Goal: Transaction & Acquisition: Purchase product/service

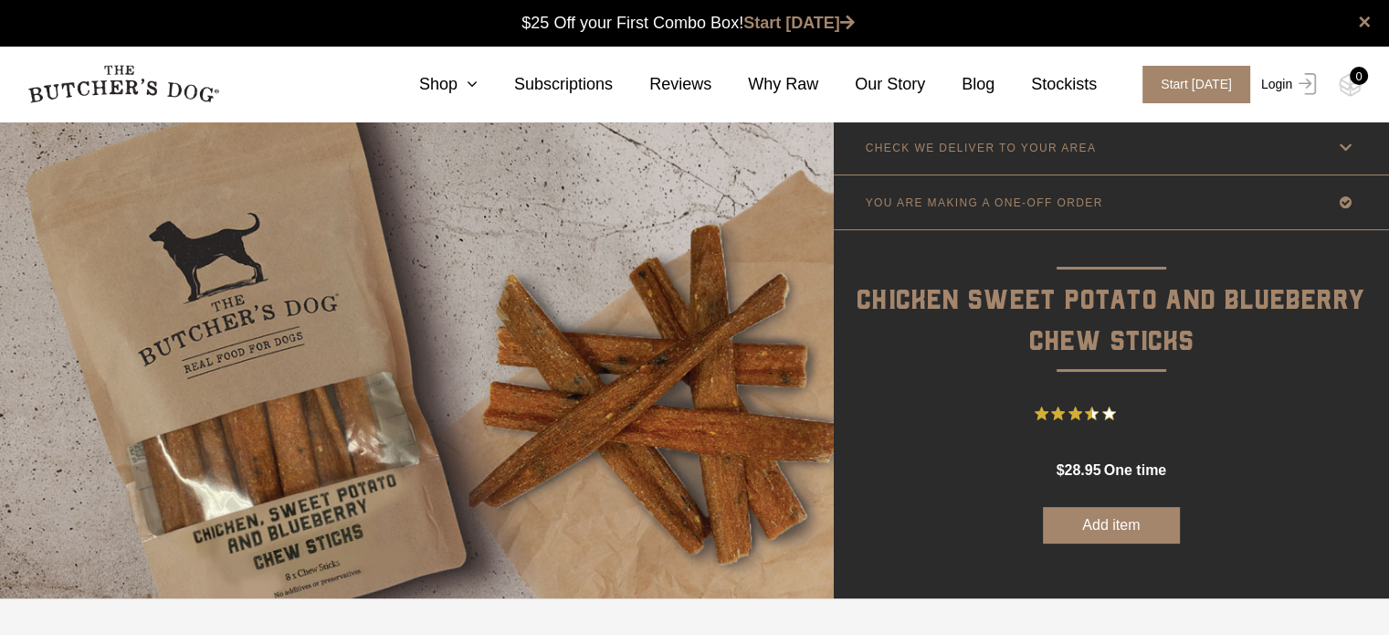
click at [1272, 83] on link "Login" at bounding box center [1285, 84] width 59 height 37
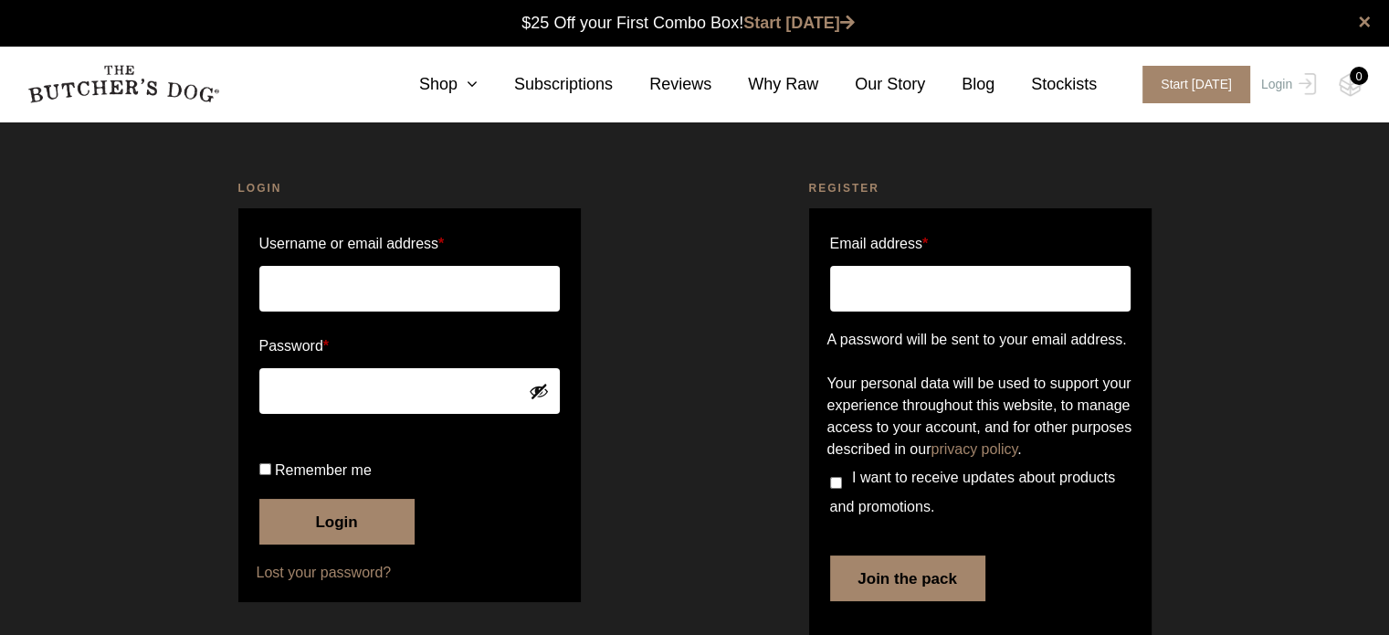
click at [472, 284] on input "Username or email address *" at bounding box center [409, 289] width 300 height 46
click at [295, 281] on input "Username or email address *" at bounding box center [409, 289] width 300 height 46
type input "collins_kath@yahoo.com.au"
click at [545, 388] on button "Show password" at bounding box center [539, 391] width 20 height 20
click at [545, 388] on button "Hide password" at bounding box center [539, 391] width 20 height 20
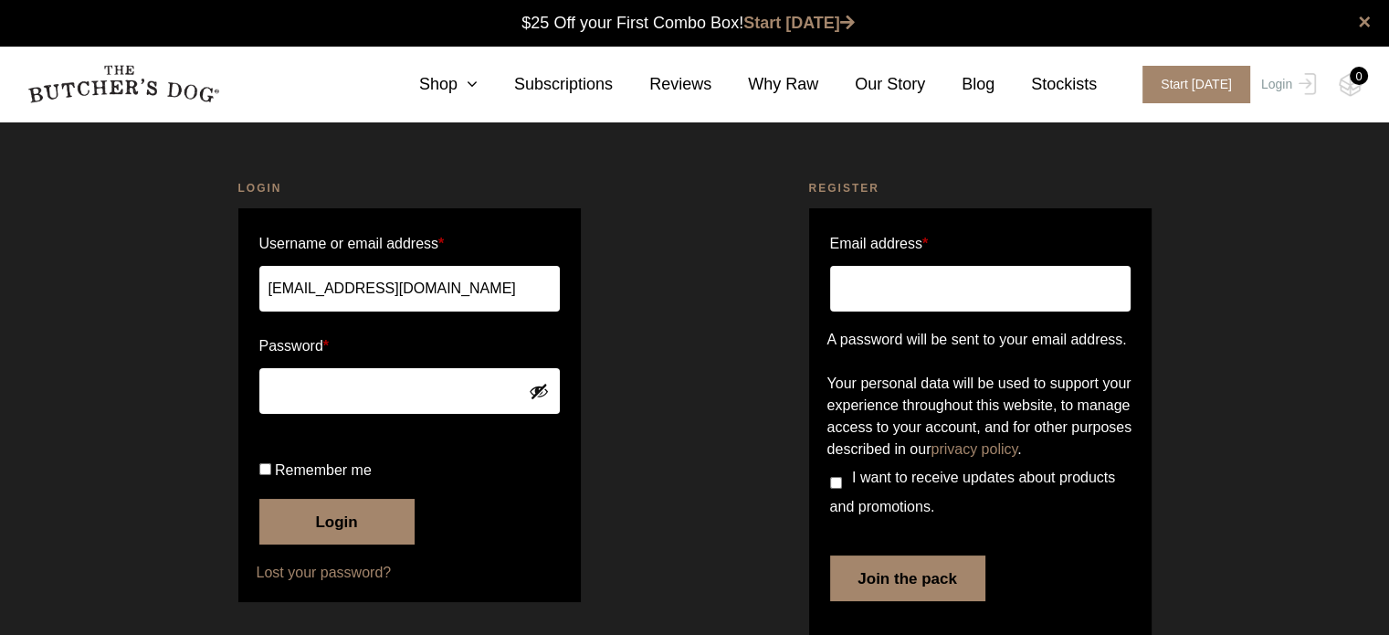
click at [351, 544] on button "Login" at bounding box center [336, 521] width 155 height 46
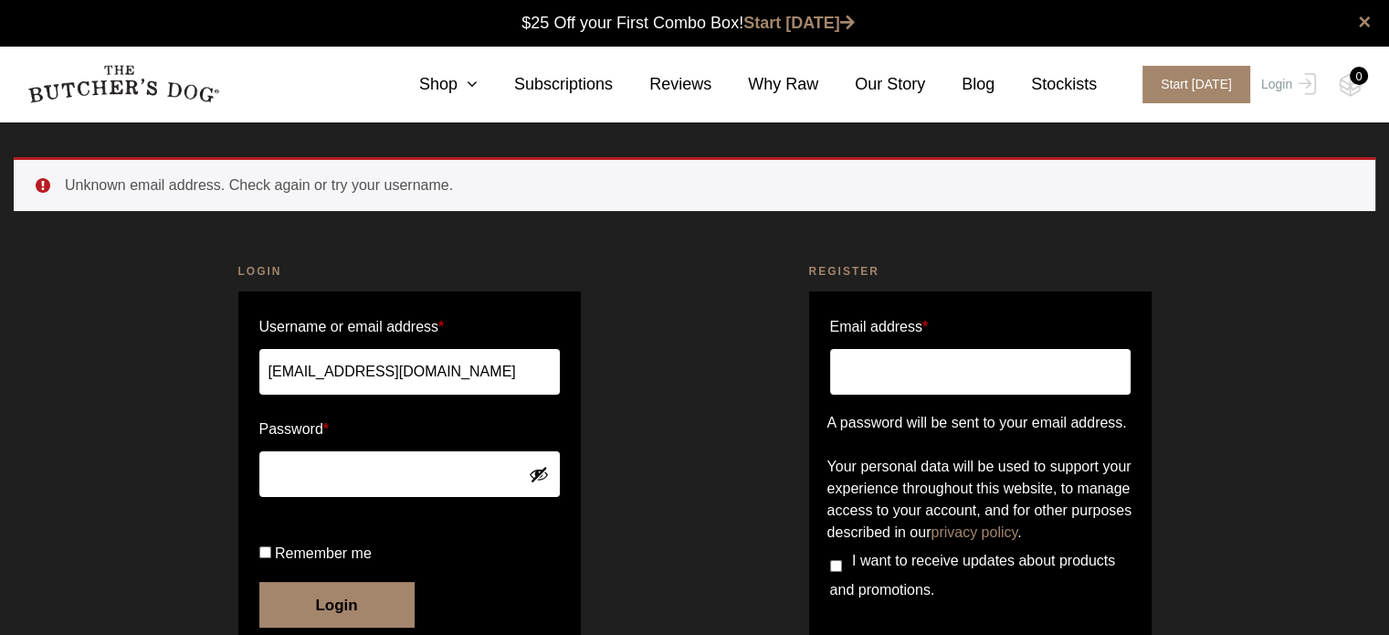
drag, startPoint x: 343, startPoint y: 373, endPoint x: 168, endPoint y: 403, distance: 177.7
click at [168, 403] on div "Login Username or email address * collins_kath@yahoo.com.au Password * Remember…" at bounding box center [409, 494] width 571 height 509
drag, startPoint x: 425, startPoint y: 354, endPoint x: 163, endPoint y: 390, distance: 263.5
click at [163, 390] on div "Login Username or email address * t@yahoo.com.au Password * Remember me Login L…" at bounding box center [409, 494] width 571 height 509
type input "terinekah@yahoo.com.au"
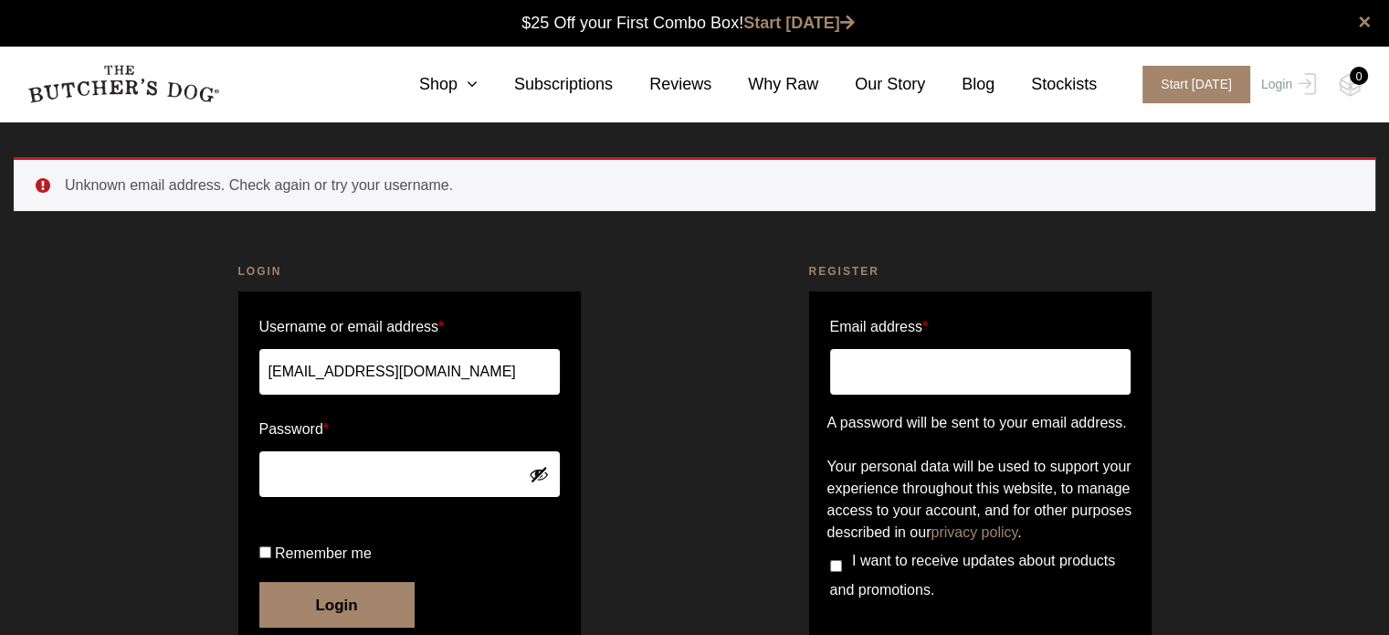
drag, startPoint x: 331, startPoint y: 497, endPoint x: 139, endPoint y: 468, distance: 194.7
click at [139, 468] on div "Login Username or email address * terinekah@yahoo.com.au Password * Remember me…" at bounding box center [409, 494] width 571 height 509
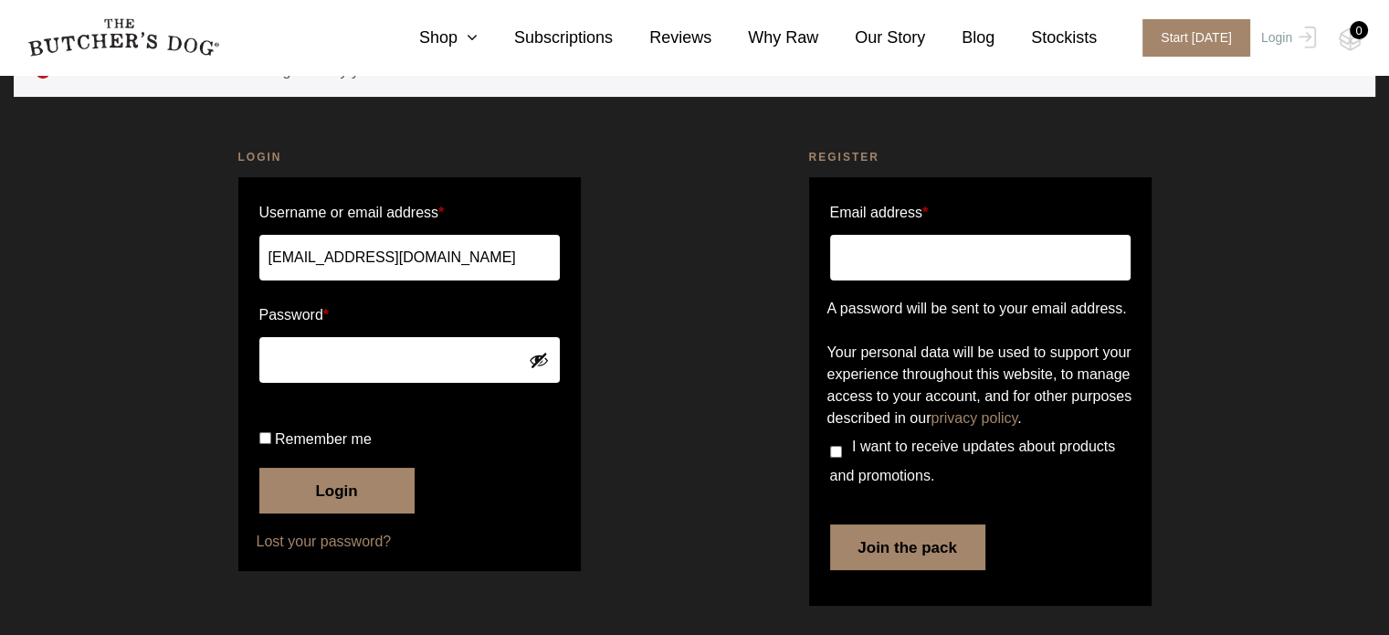
scroll to position [178, 0]
click at [337, 495] on button "Login" at bounding box center [336, 490] width 155 height 46
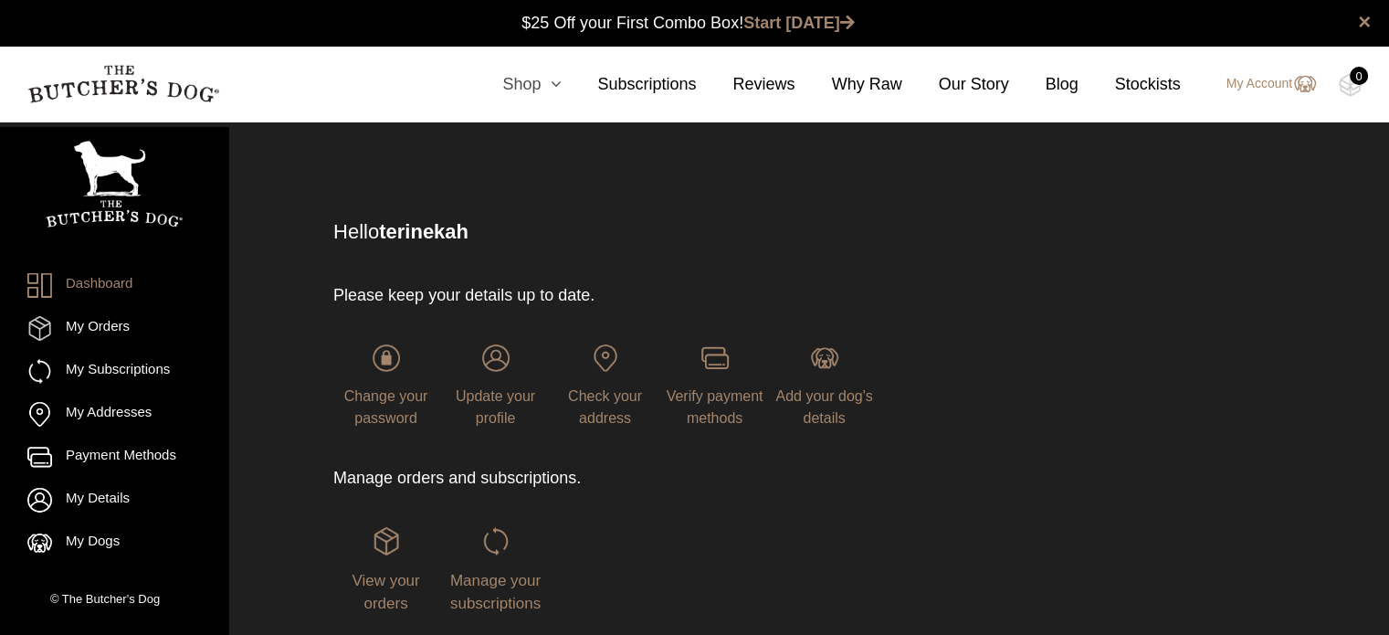
click at [551, 83] on link "Shop" at bounding box center [513, 84] width 95 height 25
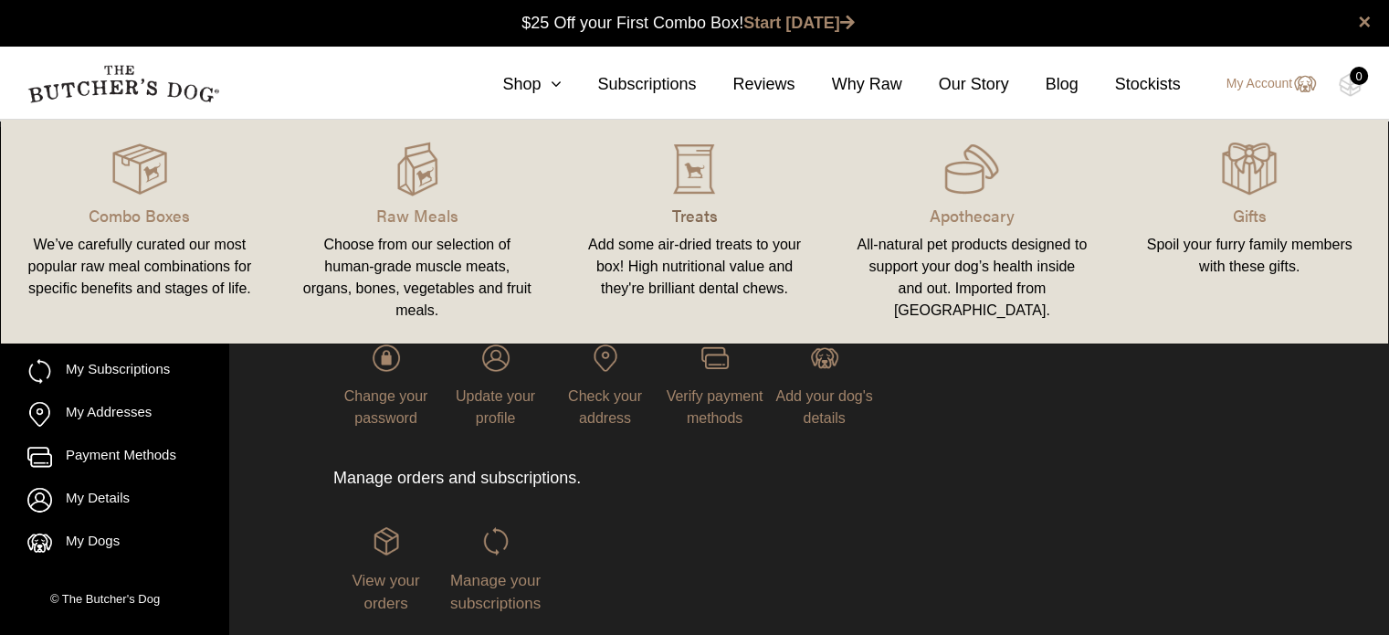
click at [725, 205] on p "Treats" at bounding box center [695, 215] width 234 height 25
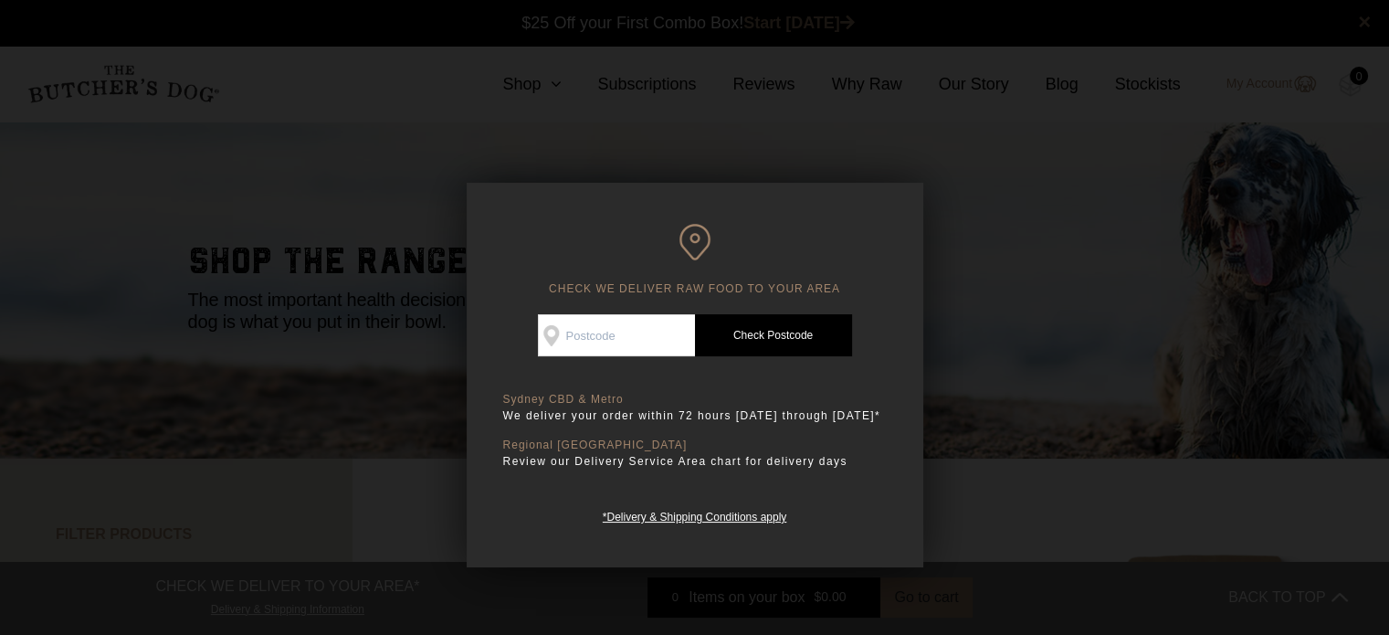
click at [620, 329] on input "Check Availability At" at bounding box center [616, 335] width 157 height 42
type input "2158"
click at [757, 331] on link "Check Postcode" at bounding box center [773, 335] width 157 height 42
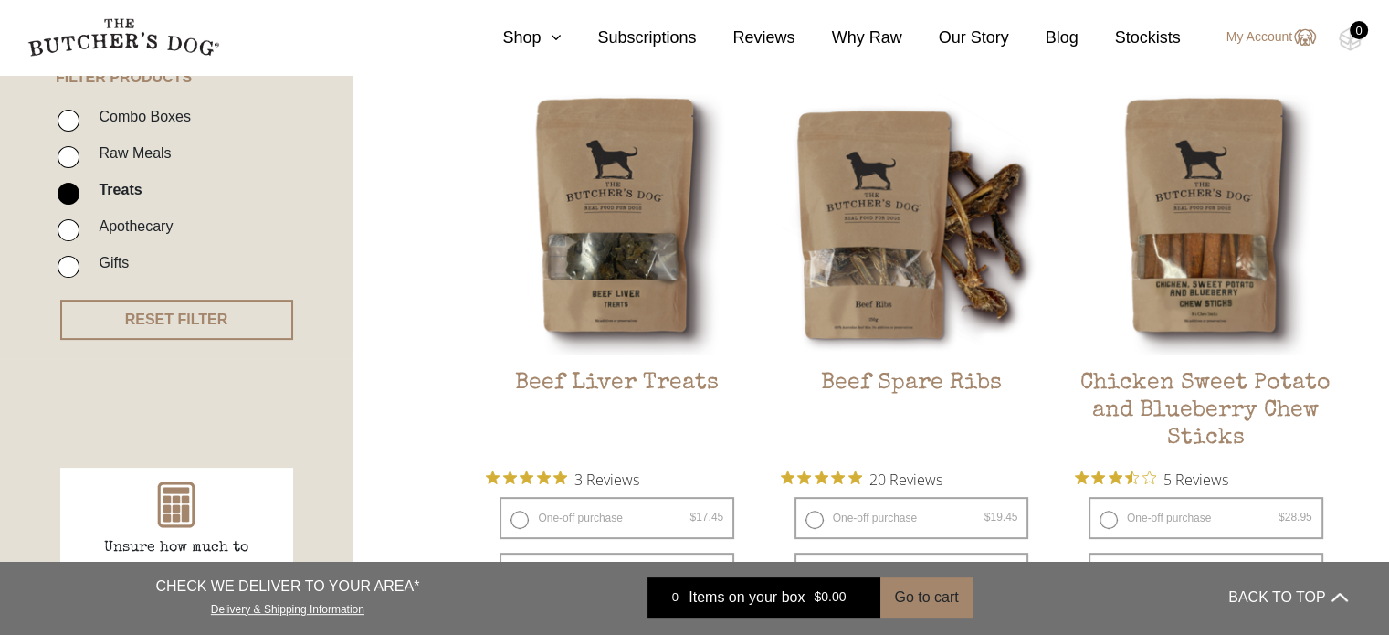
scroll to position [548, 0]
